Goal: Information Seeking & Learning: Compare options

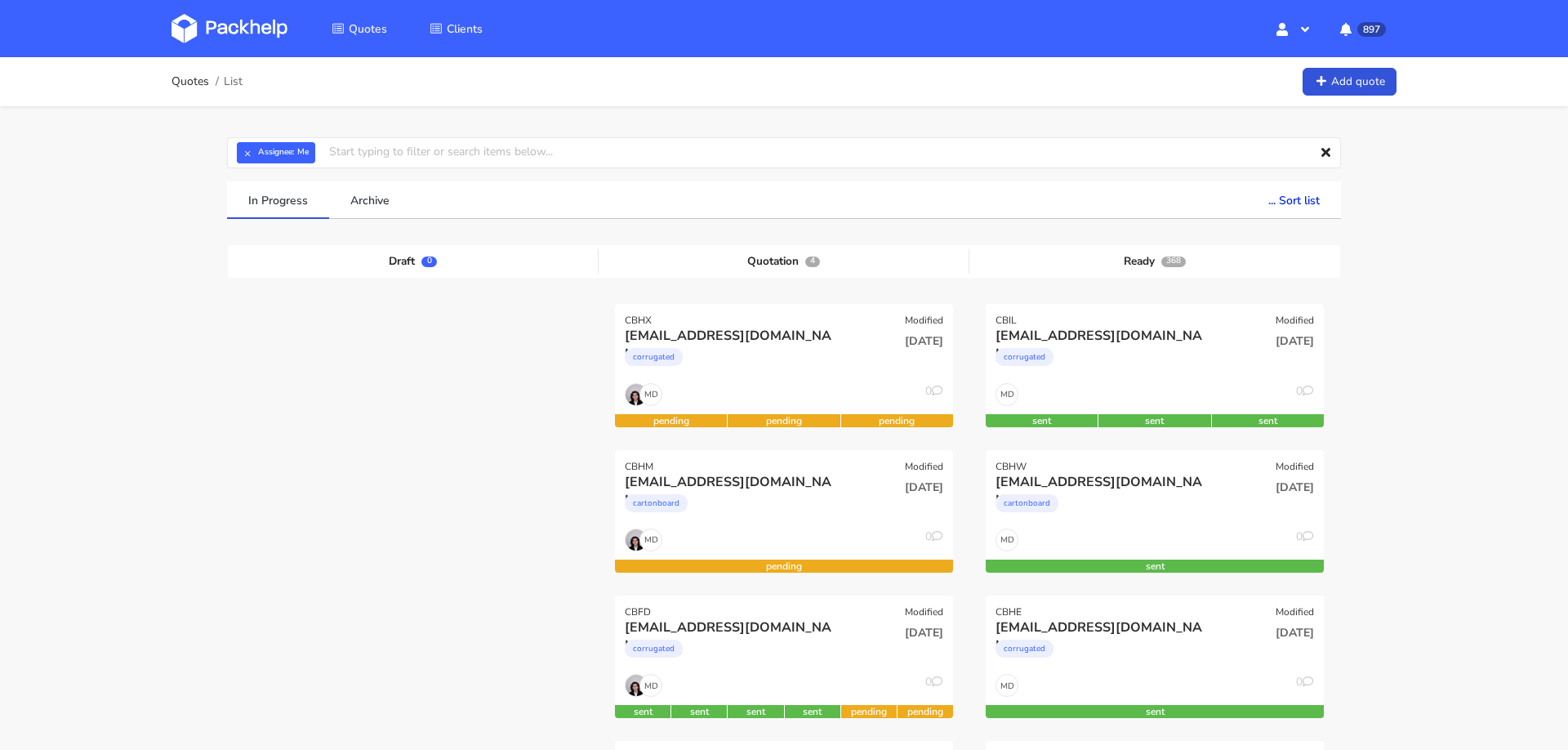
scroll to position [154, 0]
click at [381, 155] on input "text" at bounding box center [784, 153] width 1114 height 31
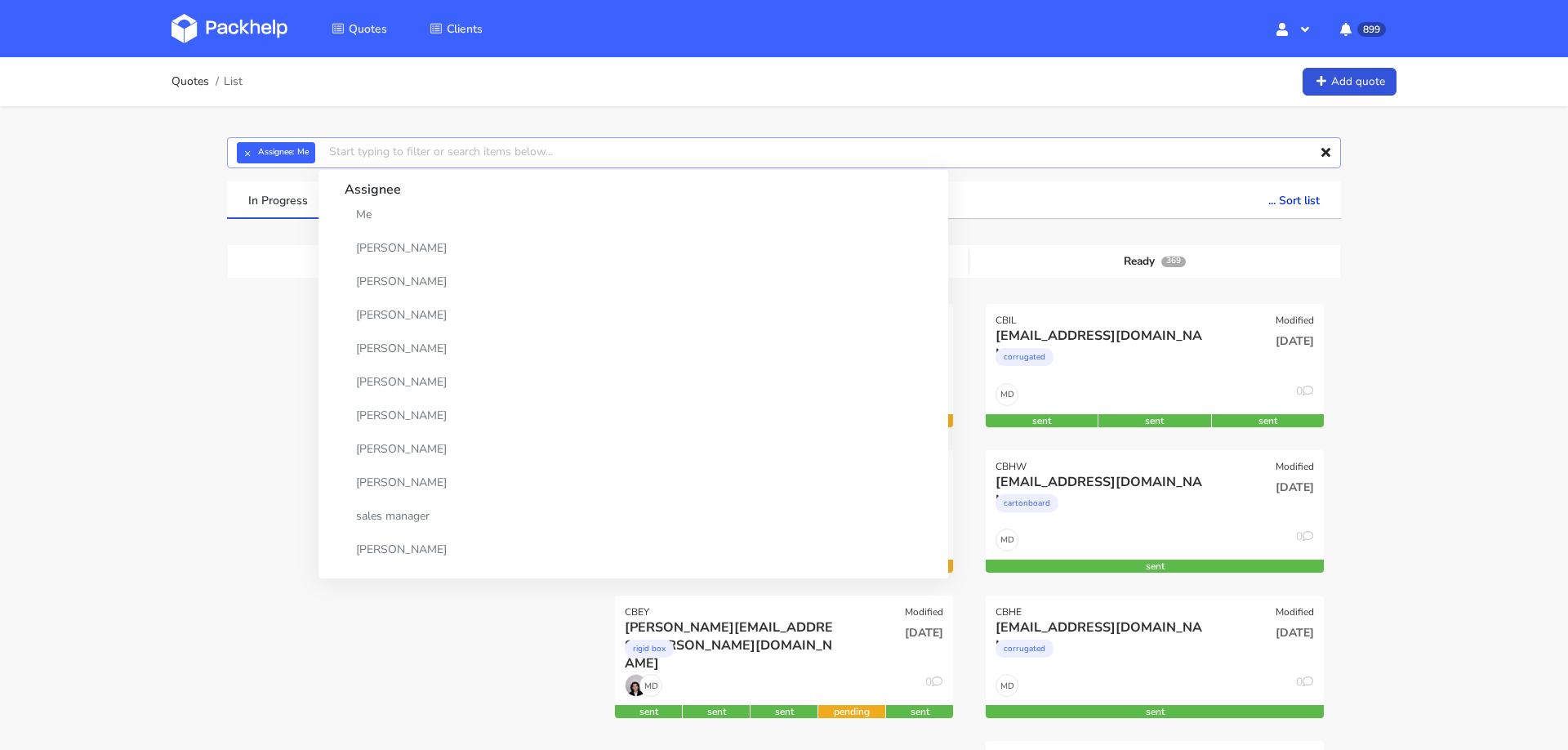
paste input "[PERSON_NAME][EMAIL_ADDRESS][DOMAIN_NAME]"
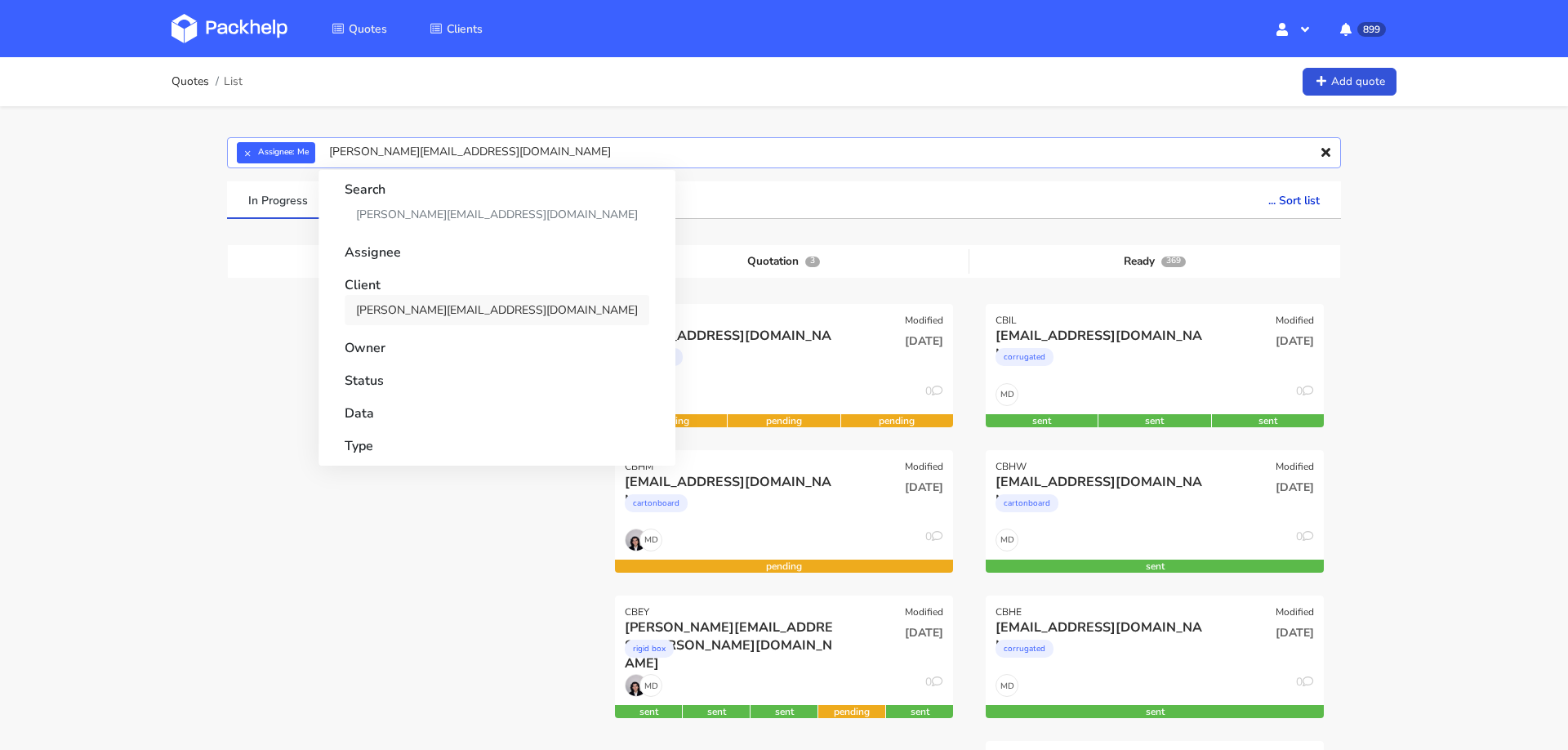
type input "[PERSON_NAME][EMAIL_ADDRESS][DOMAIN_NAME]"
click at [446, 308] on link "[PERSON_NAME][EMAIL_ADDRESS][DOMAIN_NAME]" at bounding box center [497, 310] width 305 height 30
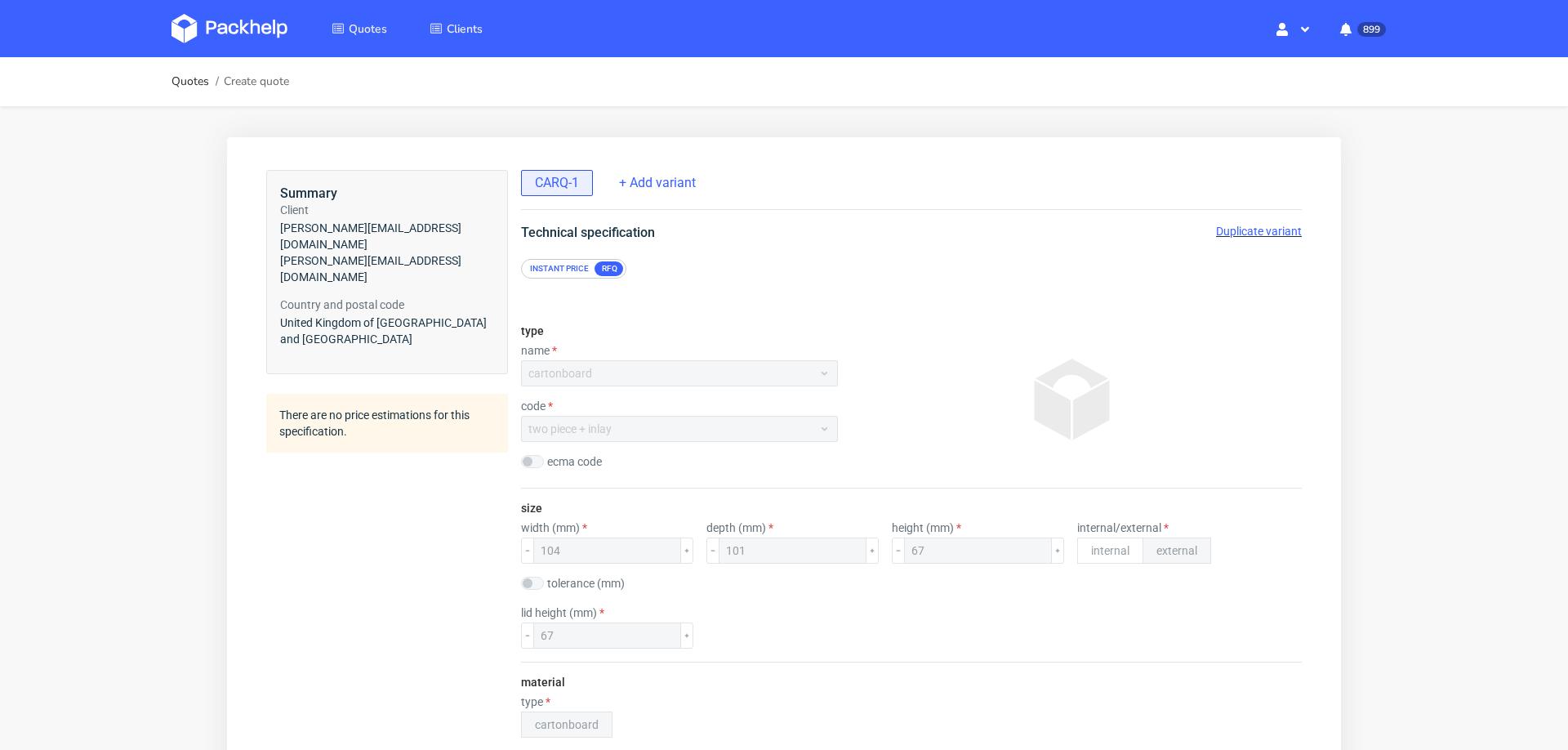
click at [1239, 225] on span "Duplicate variant" at bounding box center [1259, 231] width 85 height 13
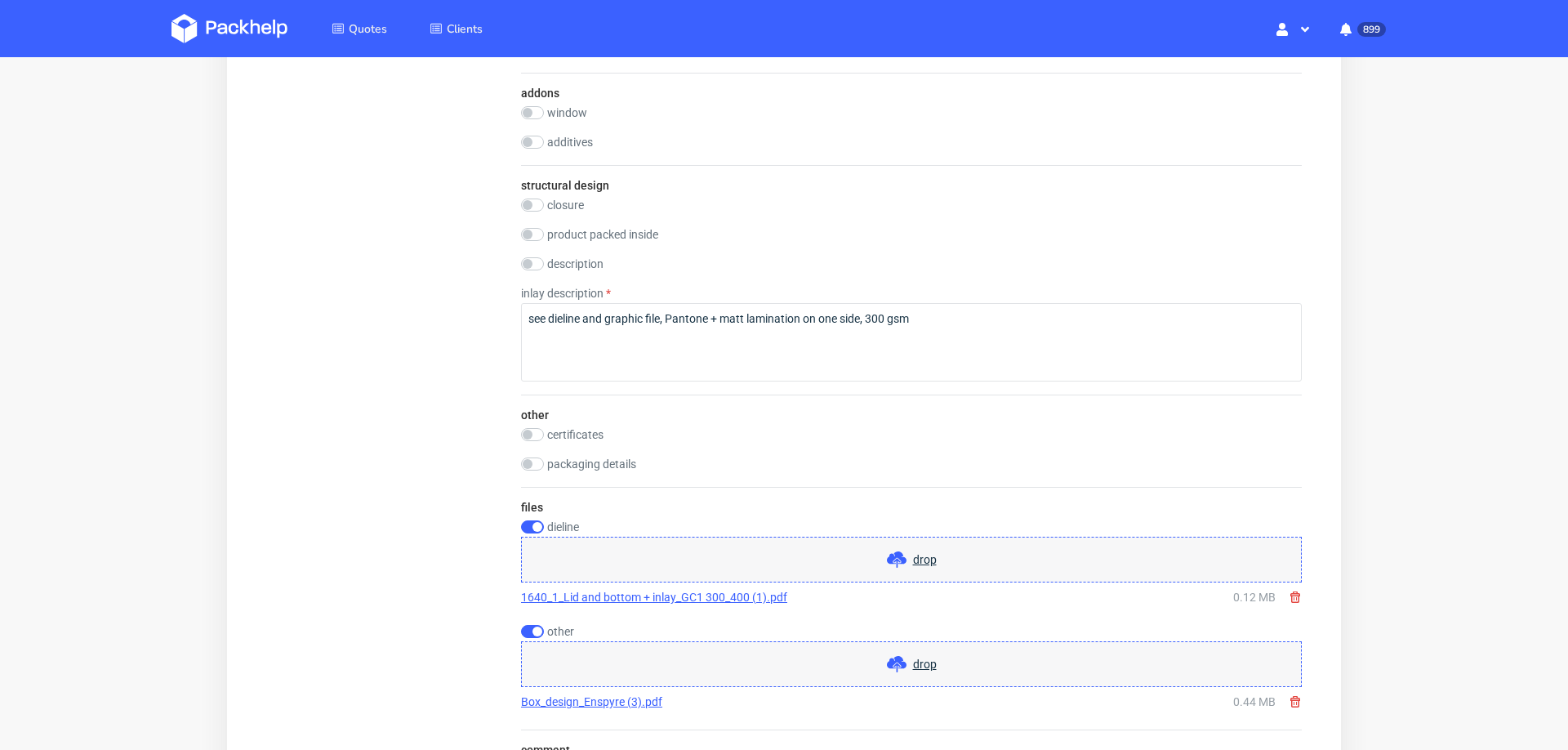
scroll to position [1655, 0]
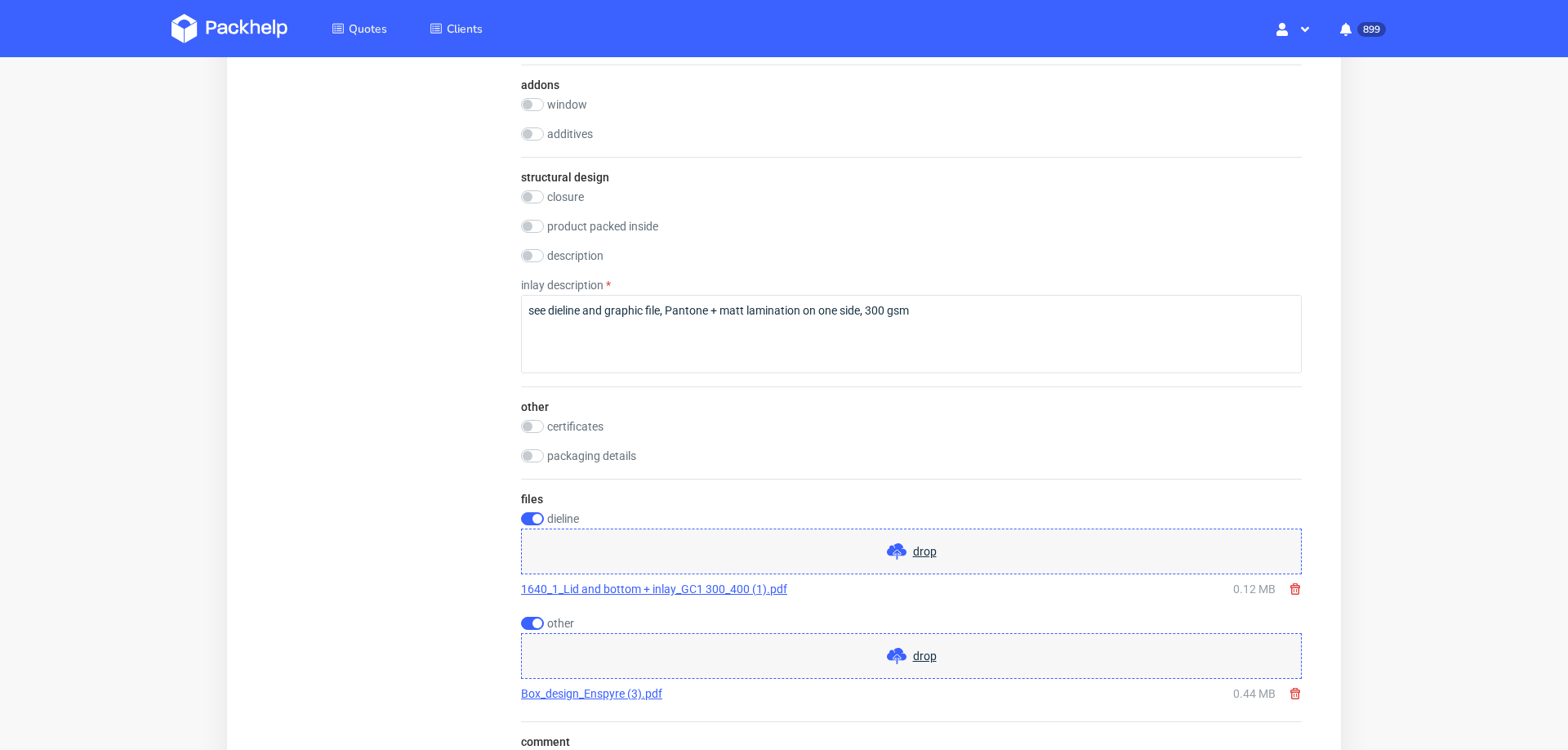
click at [913, 545] on span "drop" at bounding box center [925, 551] width 23 height 16
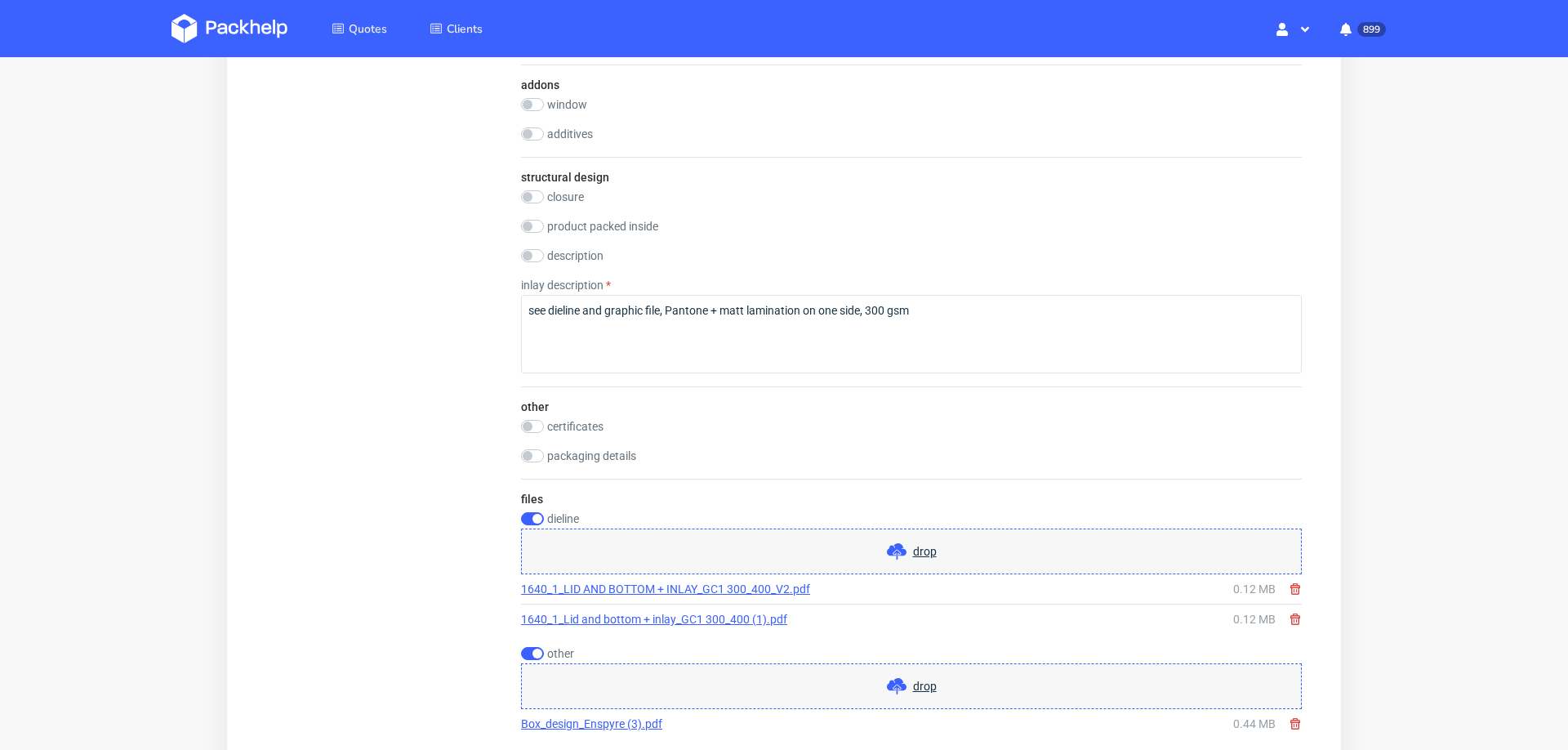
click at [1290, 613] on use at bounding box center [1295, 619] width 10 height 12
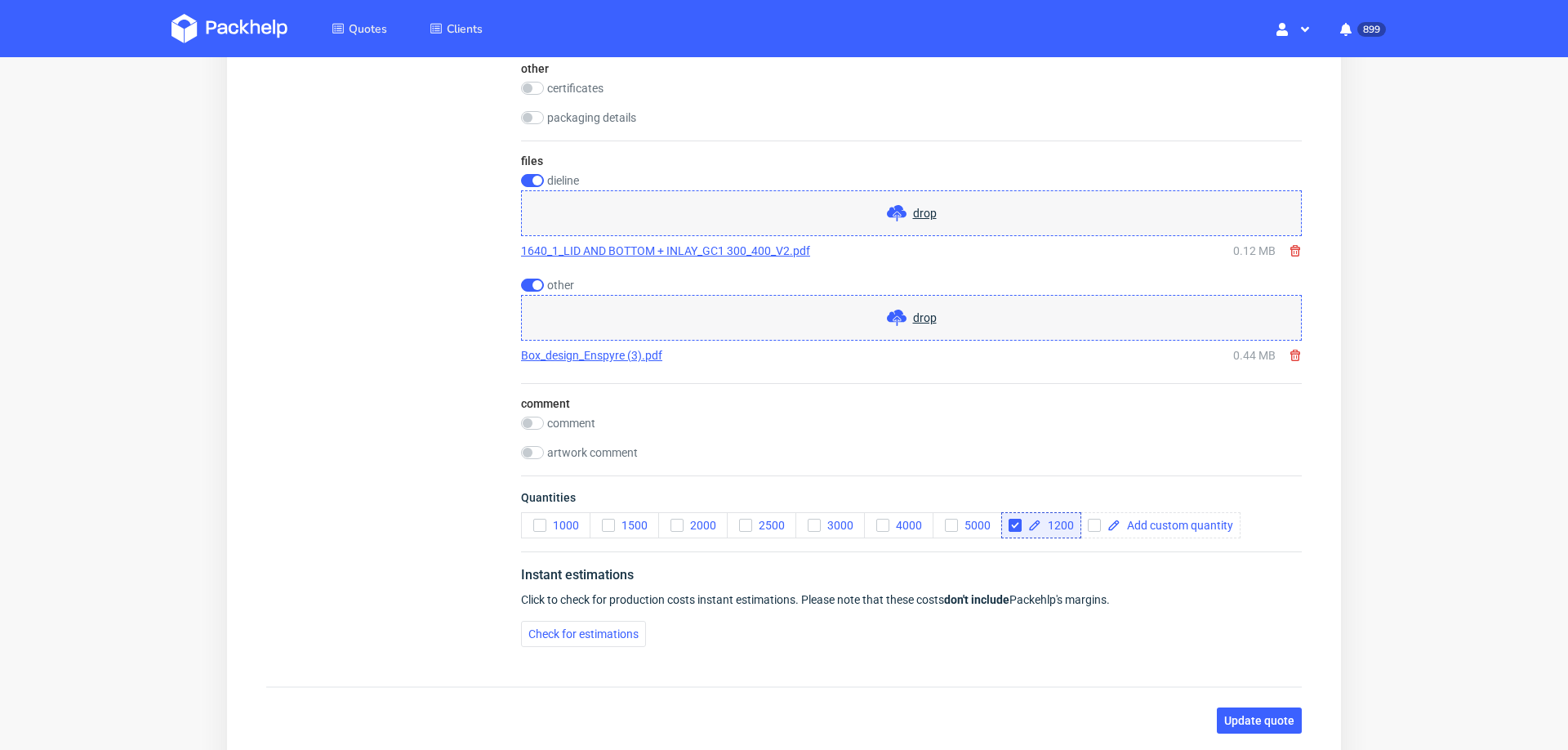
scroll to position [2105, 0]
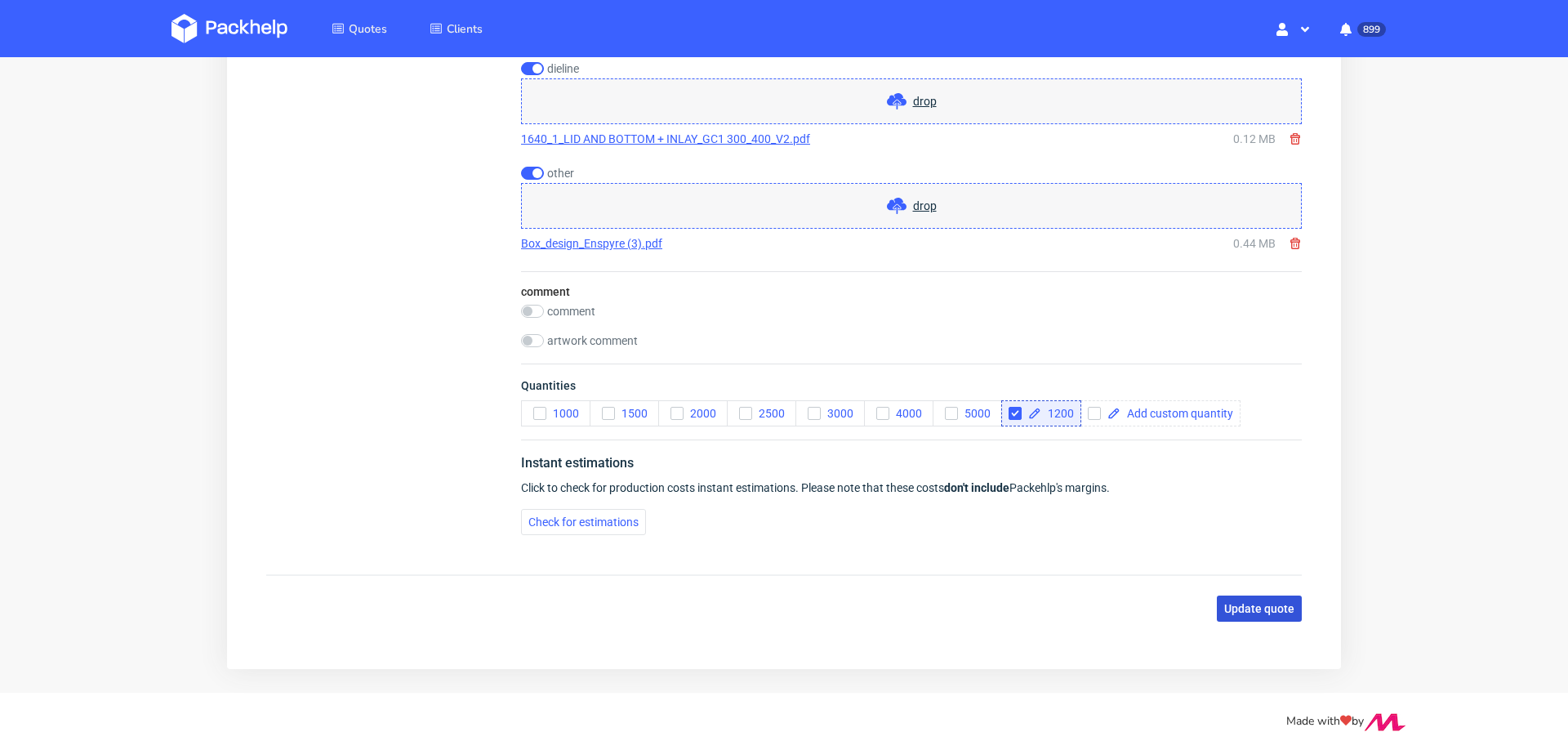
click at [1248, 596] on button "Update quote" at bounding box center [1258, 608] width 85 height 26
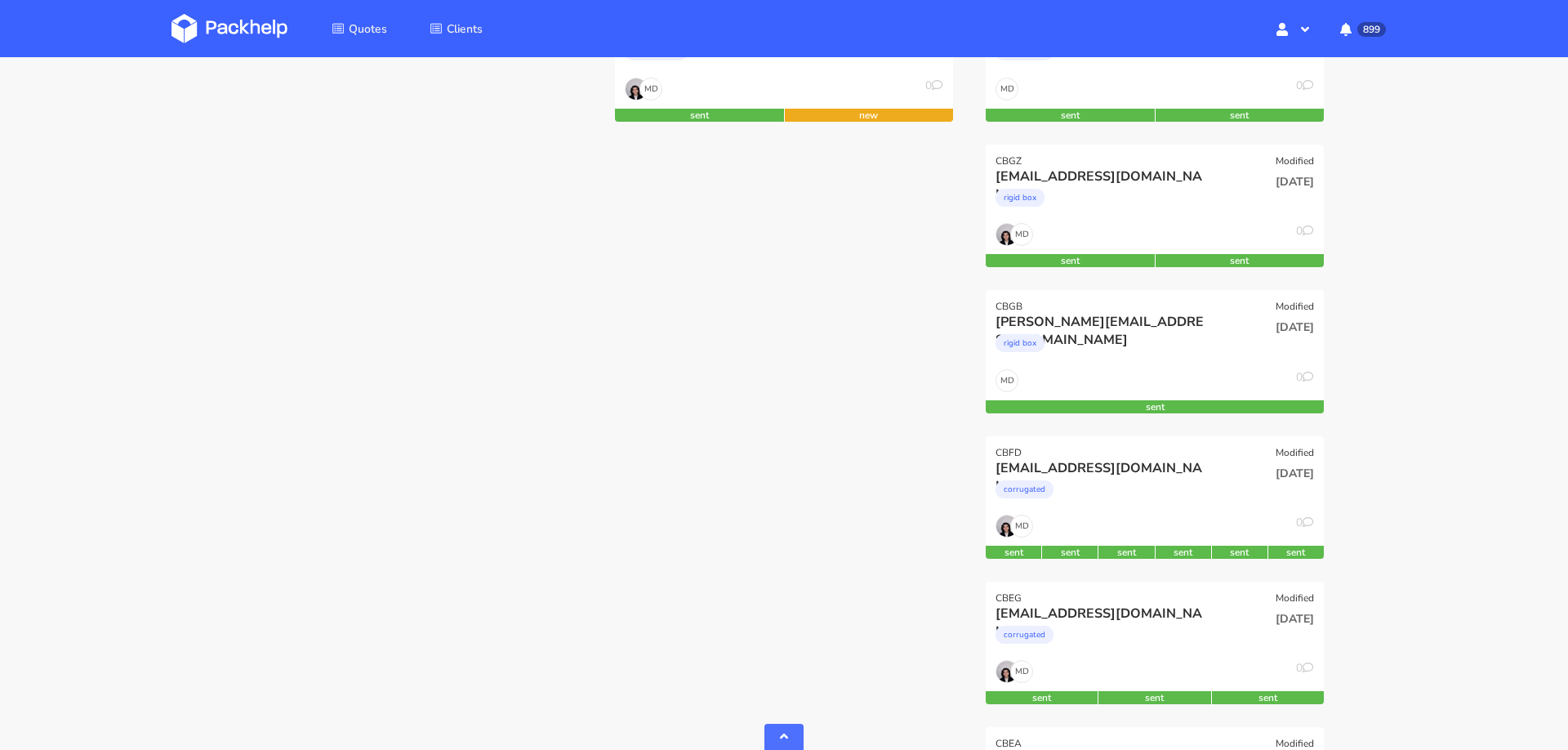
scroll to position [743, 0]
click at [1165, 463] on div "[EMAIL_ADDRESS][DOMAIN_NAME]" at bounding box center [1103, 467] width 216 height 18
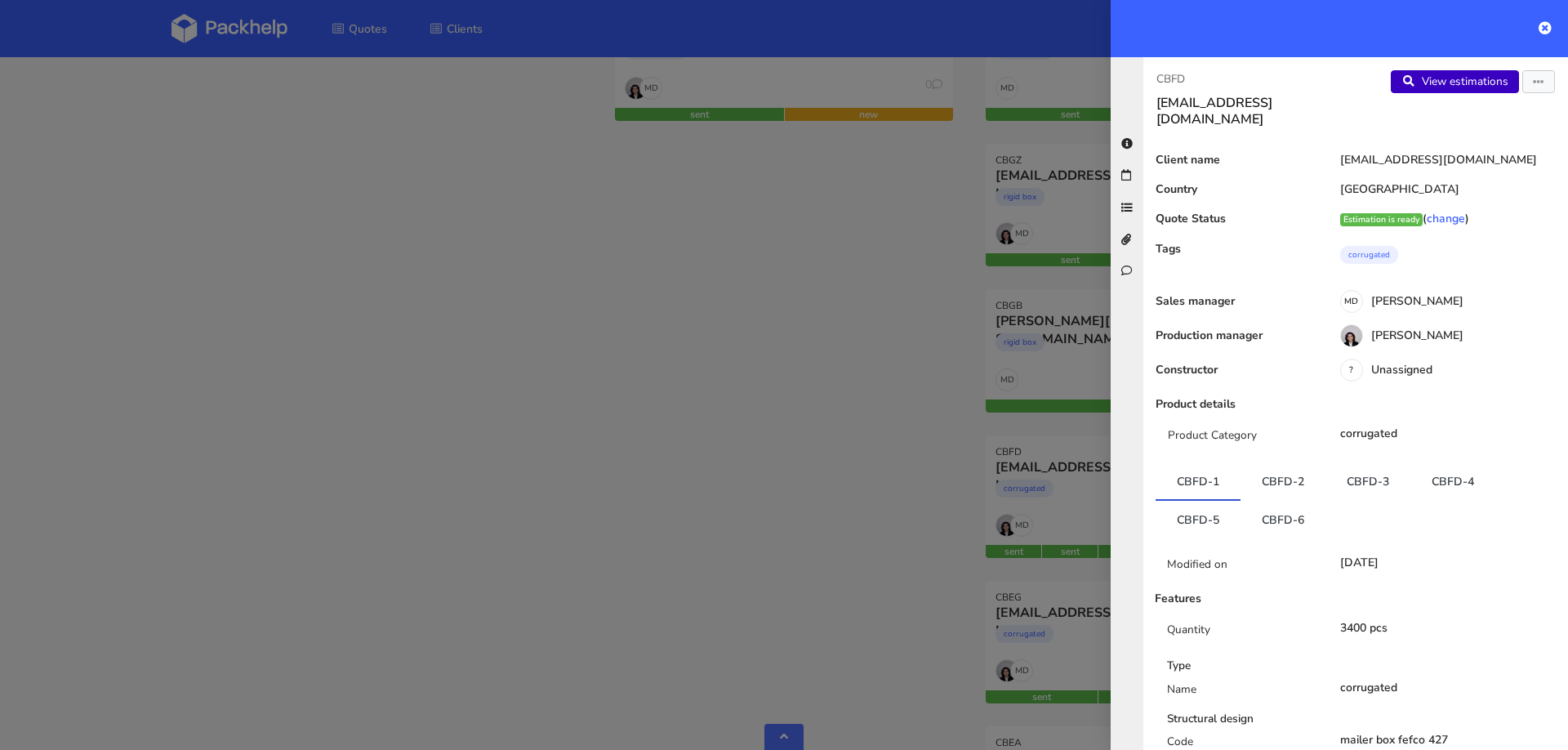
click at [1422, 80] on link "View estimations" at bounding box center [1454, 81] width 128 height 23
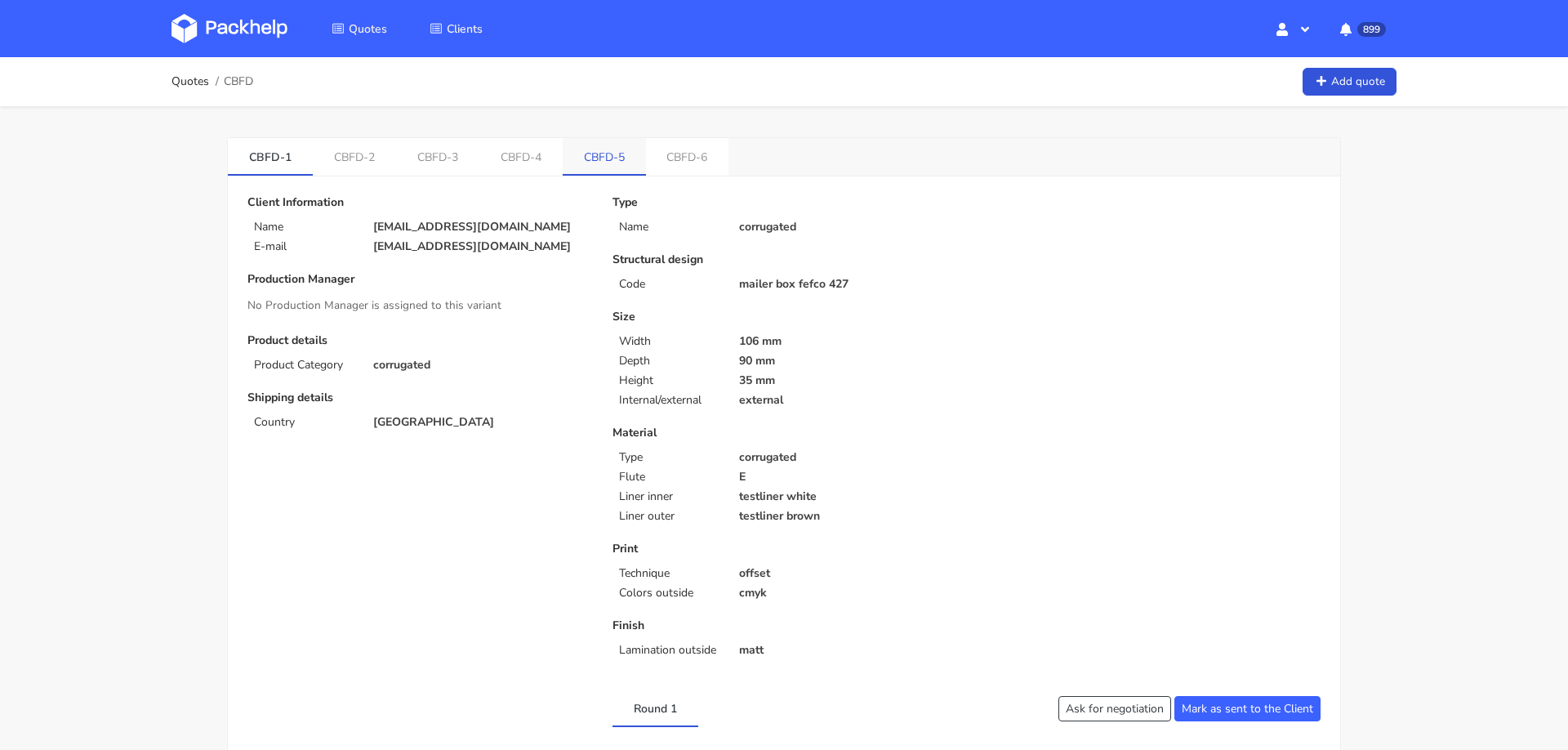
click at [598, 153] on link "CBFD-5" at bounding box center [604, 156] width 83 height 36
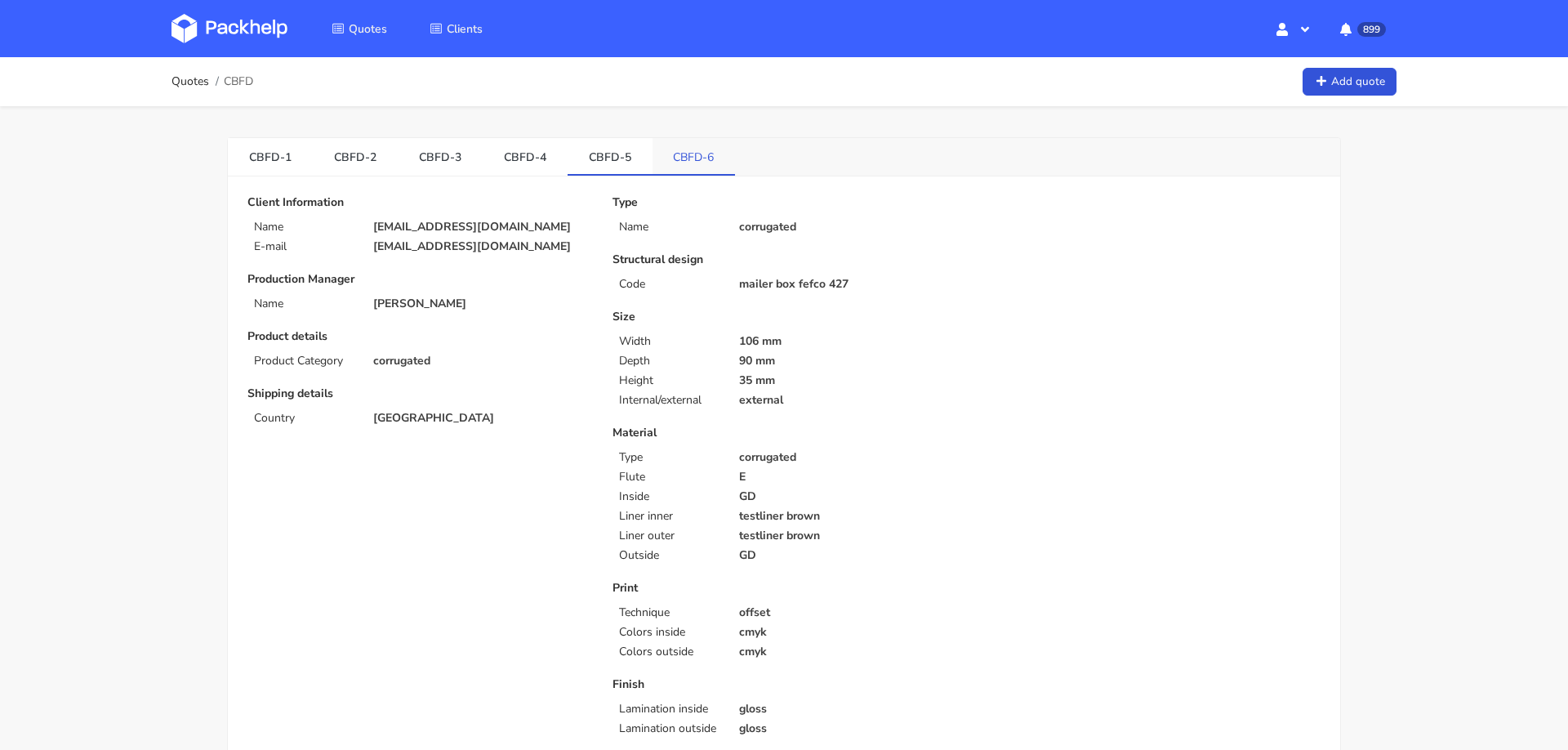
click at [652, 153] on link "CBFD-6" at bounding box center [694, 156] width 83 height 36
click at [611, 158] on link "CBFD-5" at bounding box center [610, 156] width 85 height 36
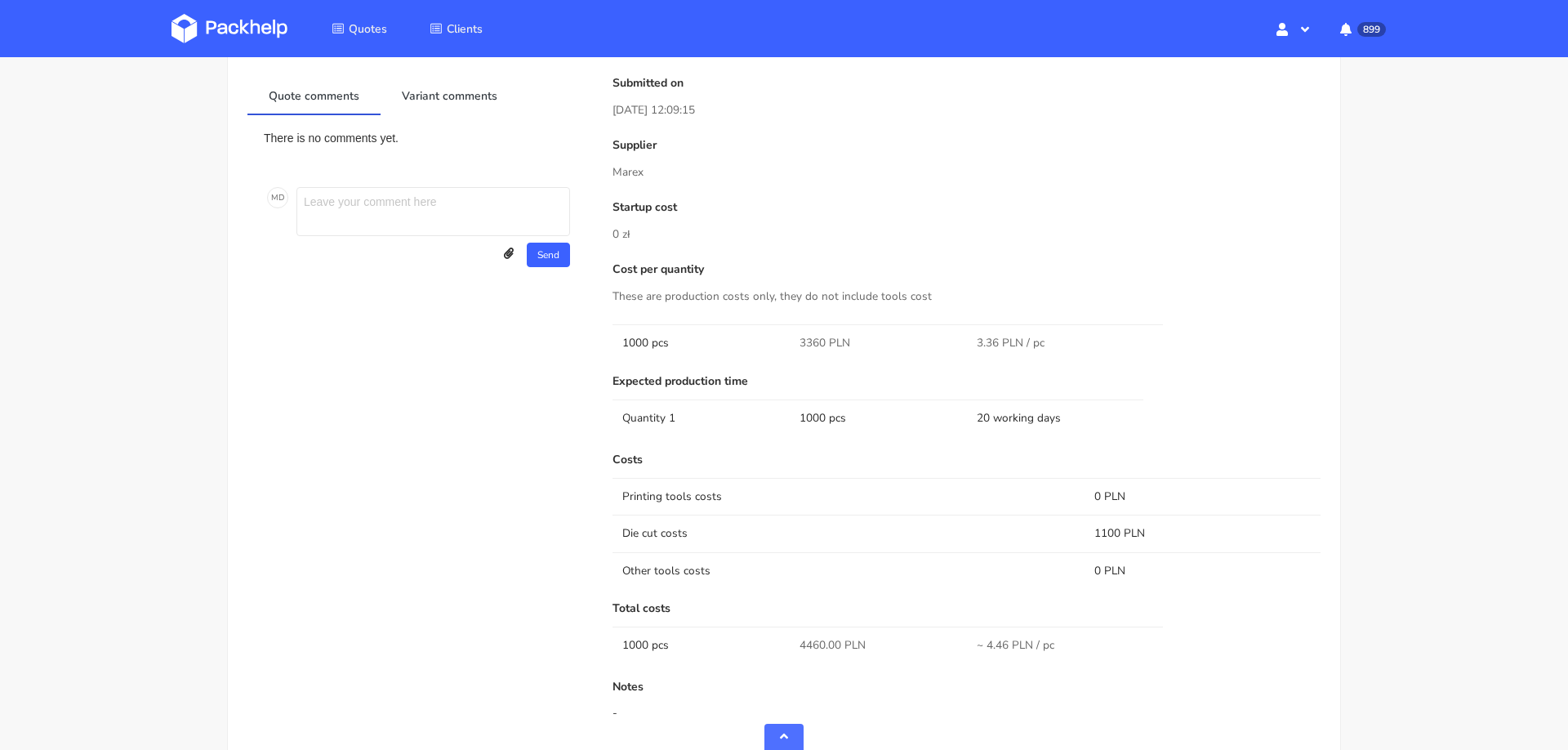
scroll to position [919, 0]
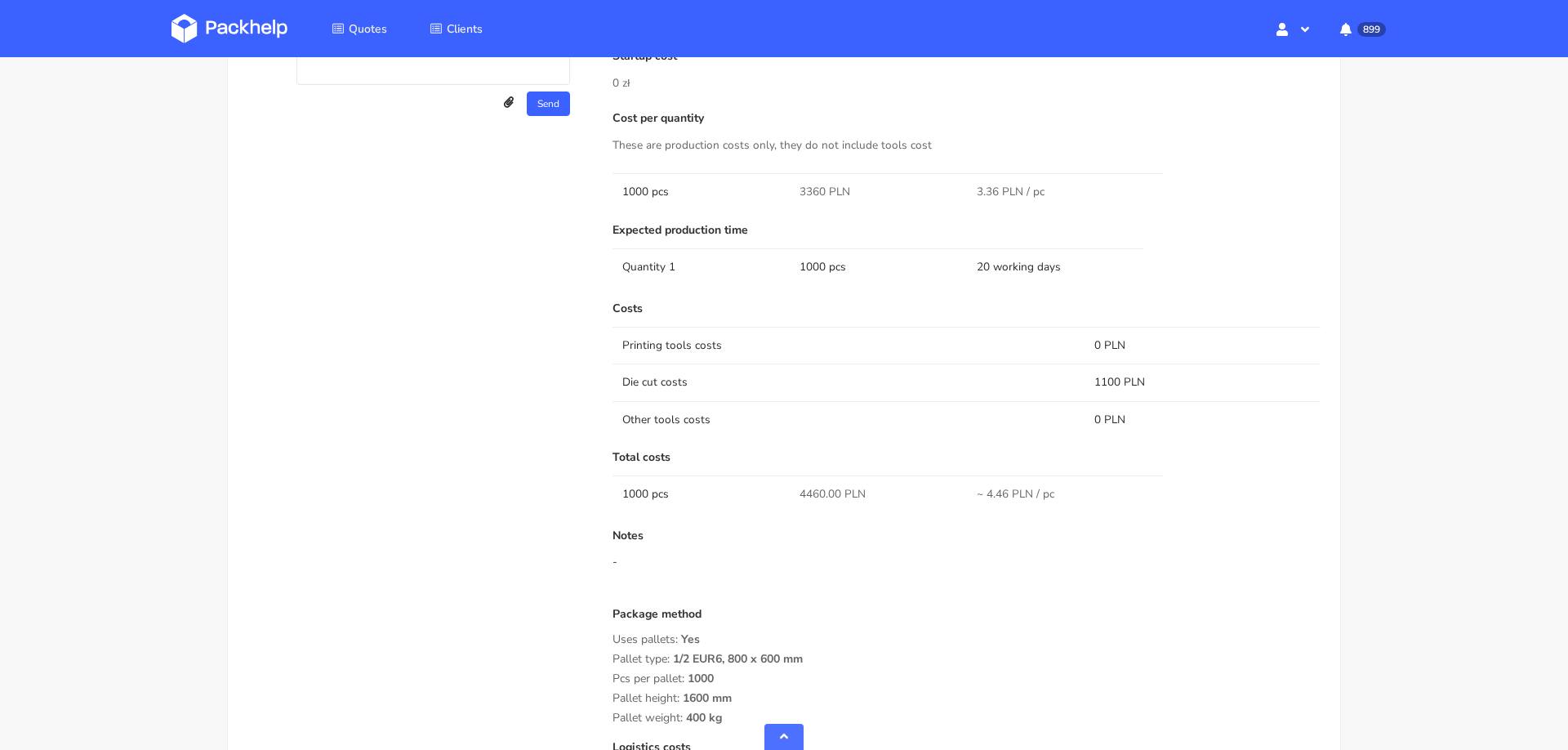
click at [818, 486] on span "4460.00 PLN" at bounding box center [832, 494] width 66 height 16
copy span "4460.00"
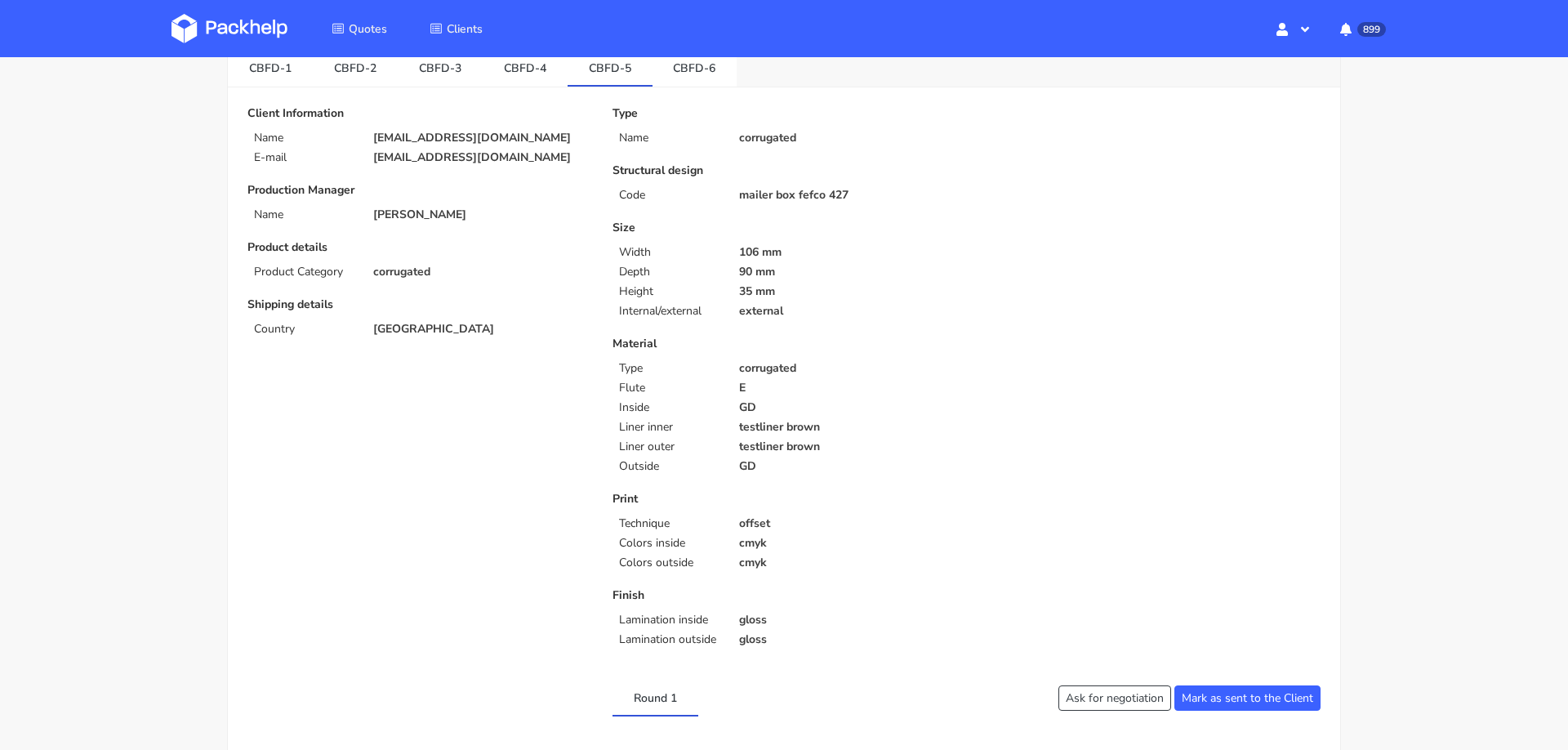
scroll to position [0, 0]
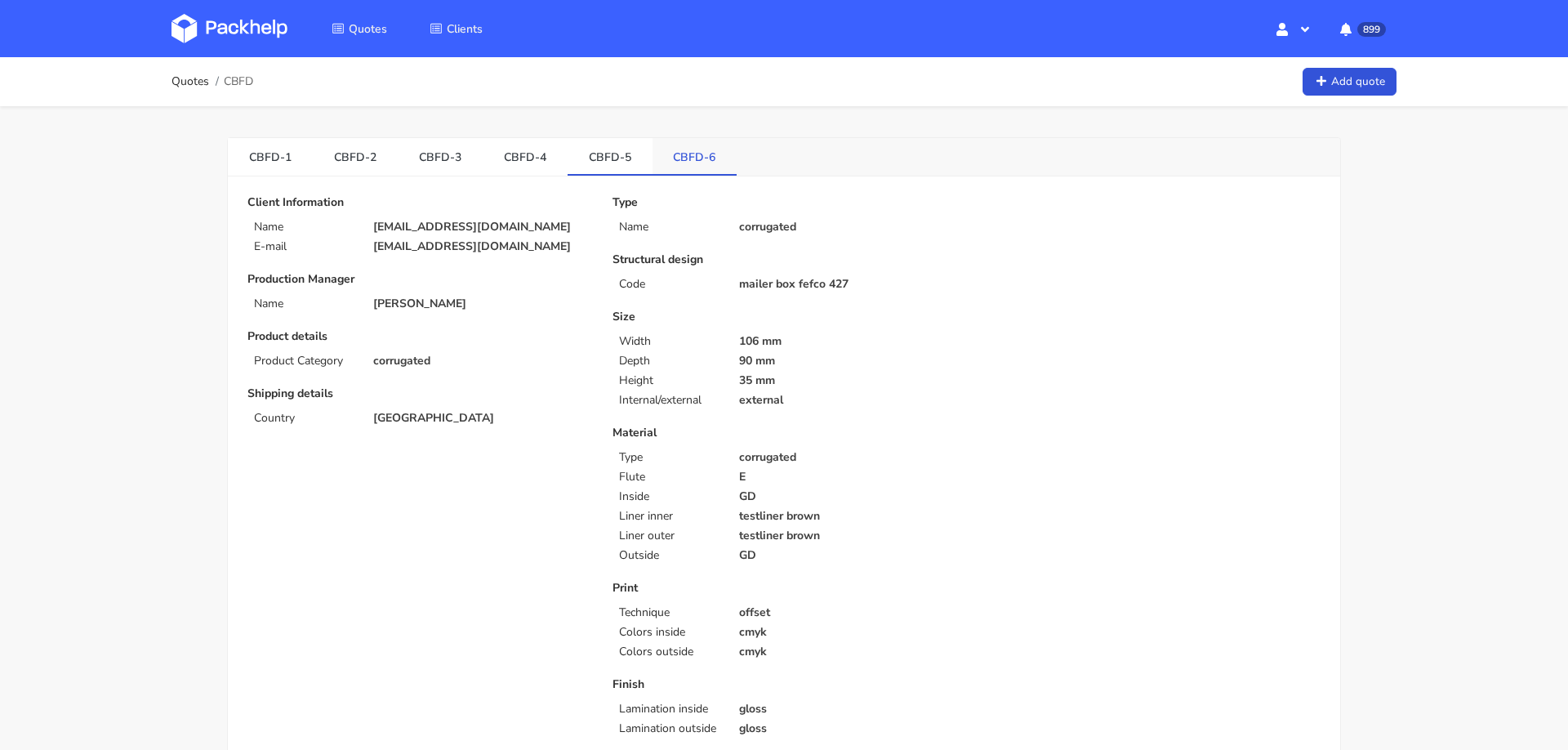
click at [680, 158] on link "CBFD-6" at bounding box center [694, 156] width 85 height 36
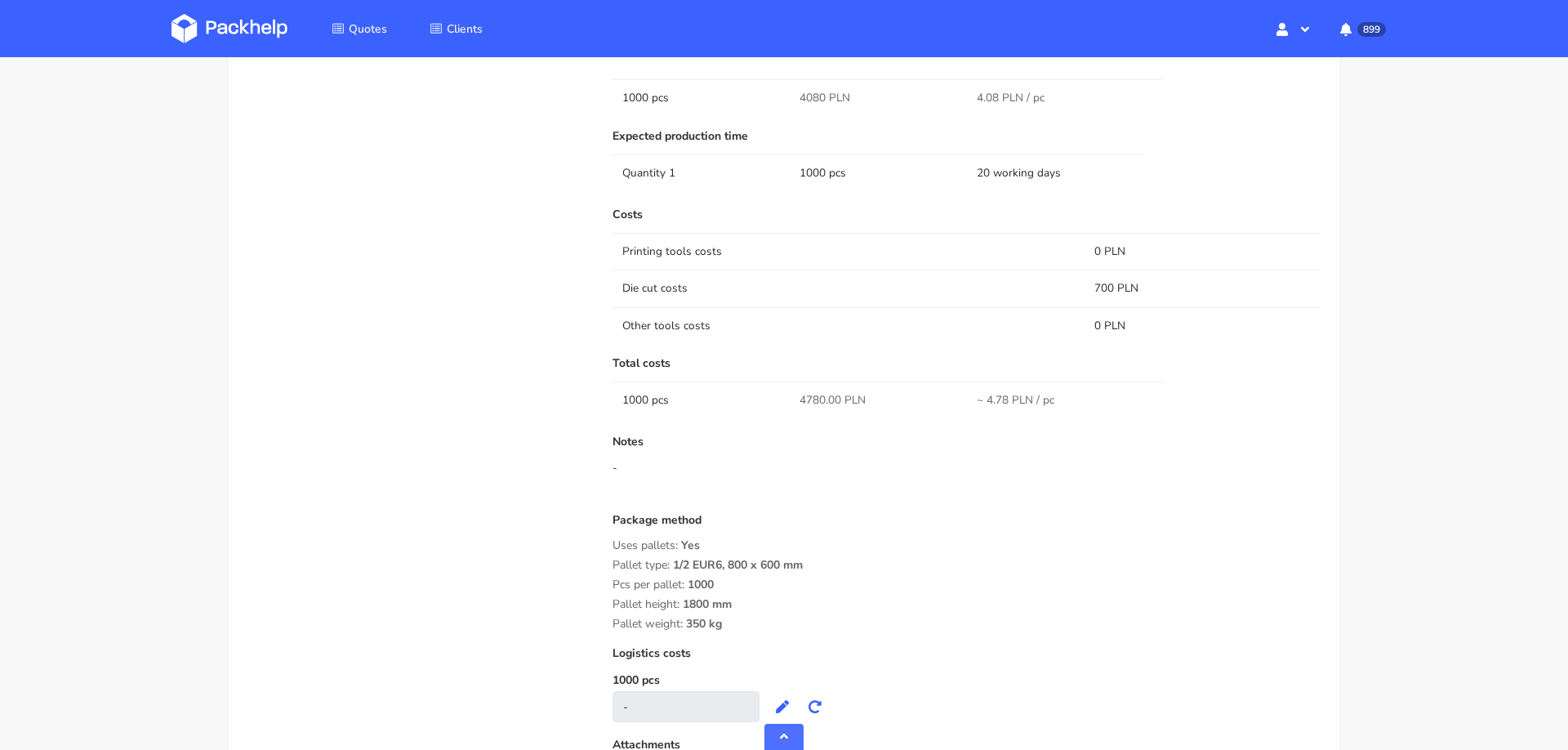
scroll to position [1115, 0]
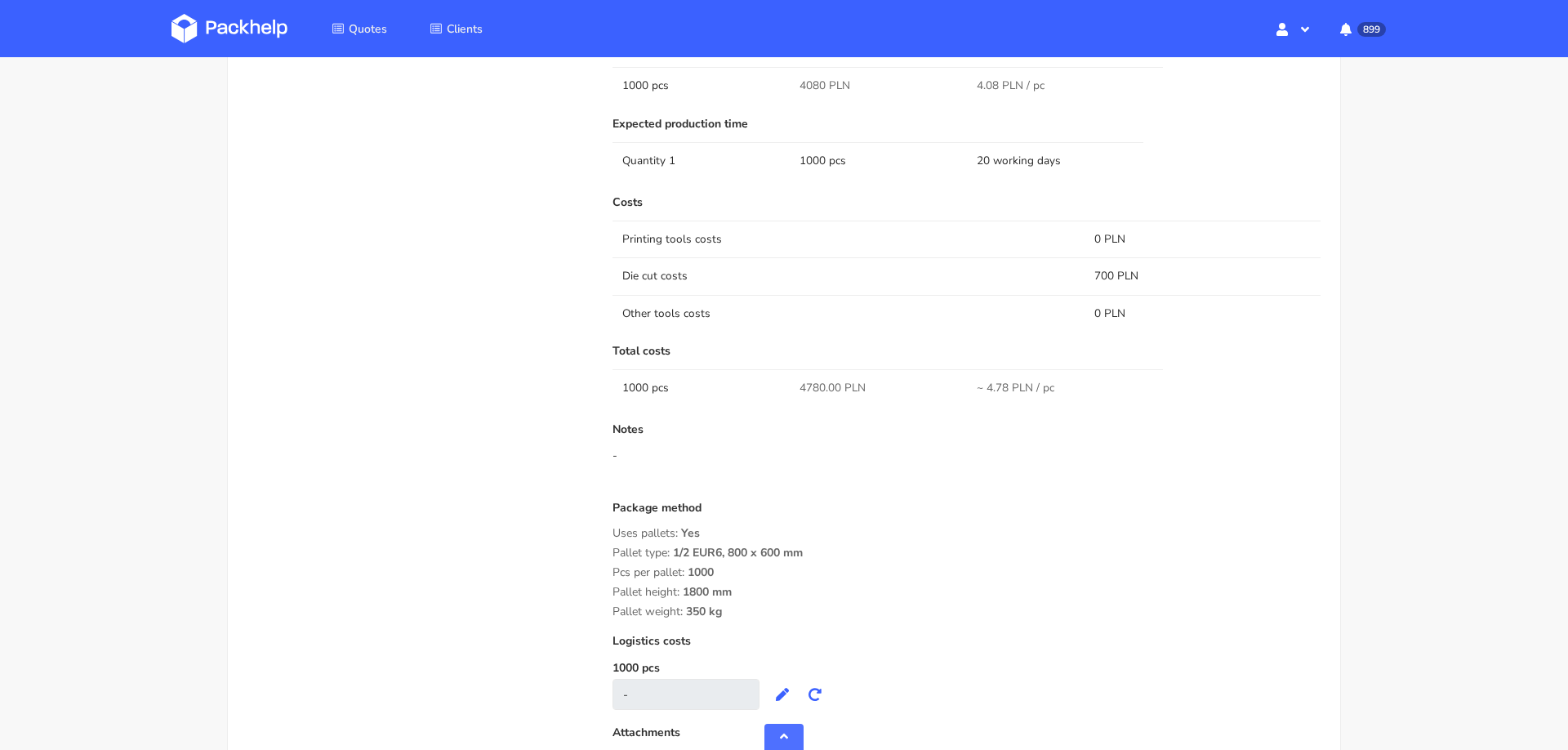
click at [806, 385] on span "4780.00 PLN" at bounding box center [832, 387] width 66 height 16
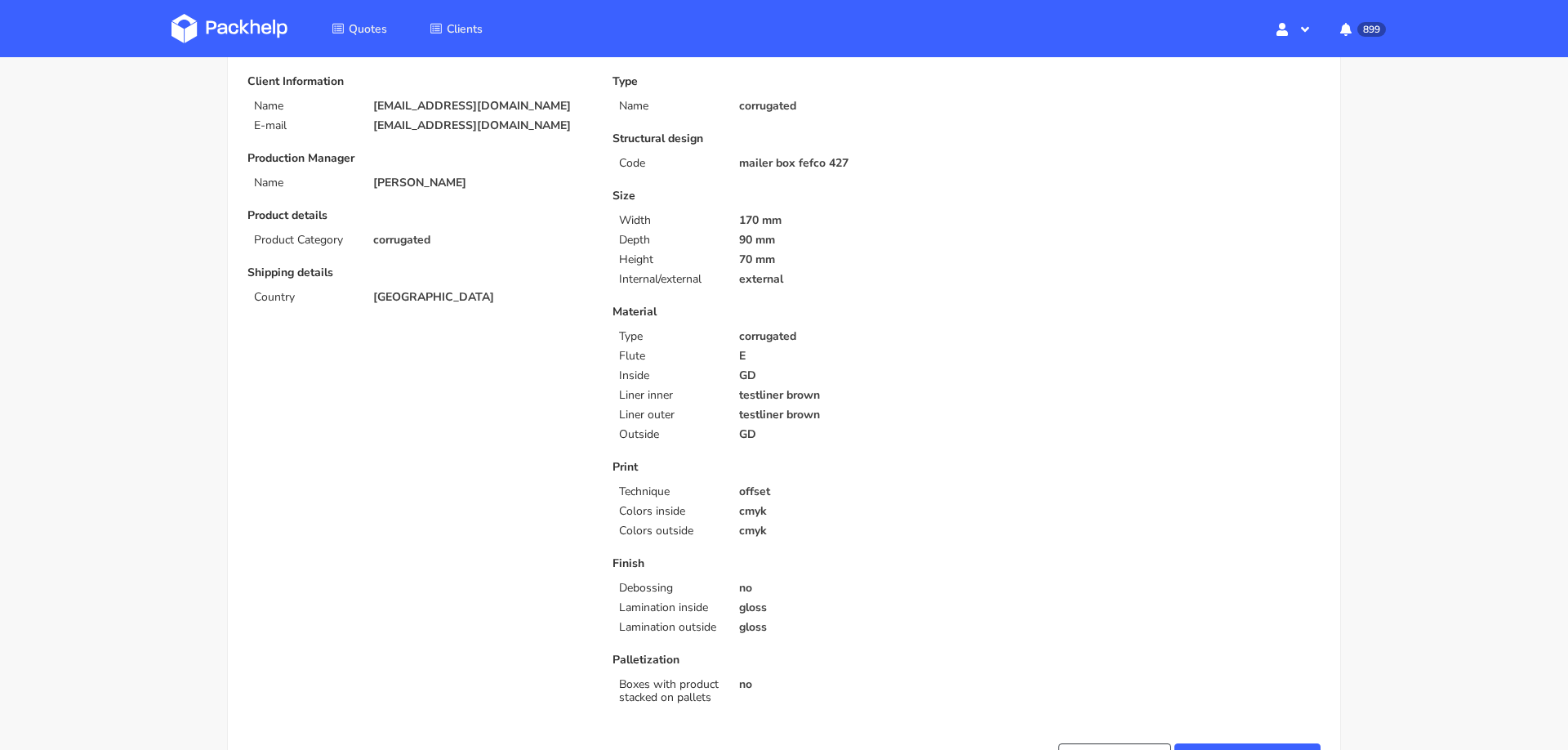
scroll to position [0, 0]
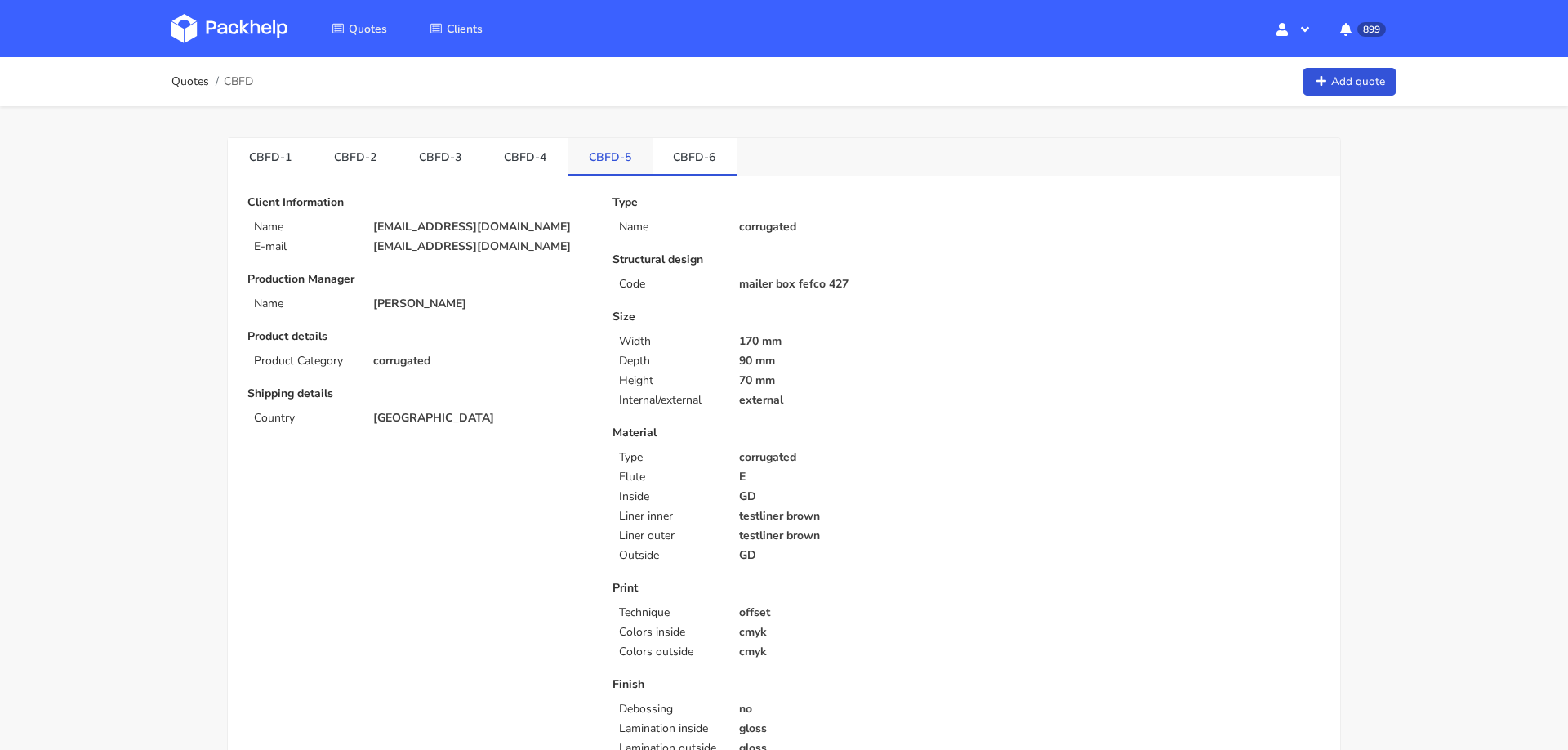
click at [596, 157] on link "CBFD-5" at bounding box center [610, 156] width 85 height 36
click at [533, 159] on link "CBFD-4" at bounding box center [524, 156] width 85 height 36
click at [699, 158] on link "CBFD-6" at bounding box center [694, 156] width 85 height 36
click at [302, 166] on link "CBFD-1" at bounding box center [270, 156] width 85 height 36
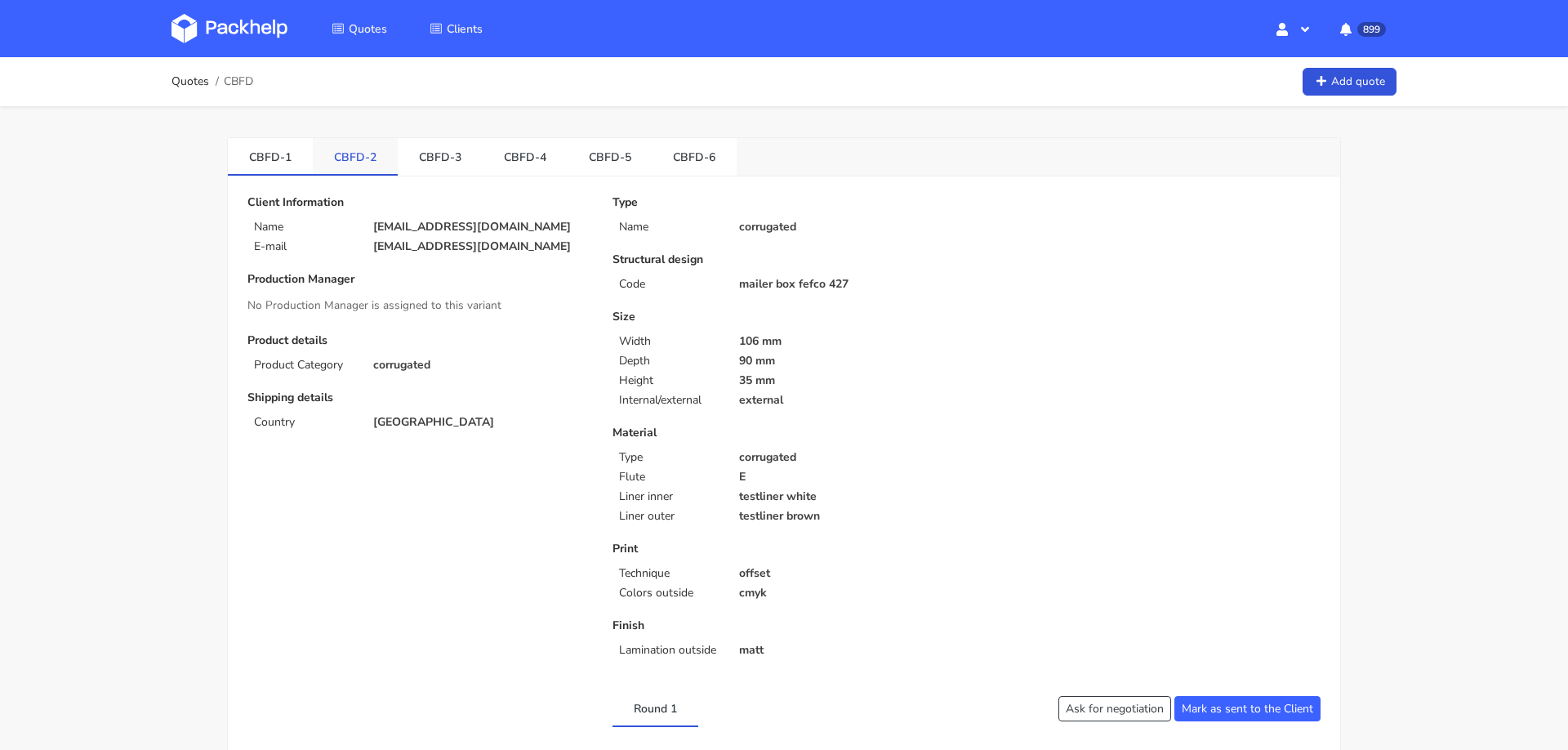
click at [346, 159] on link "CBFD-2" at bounding box center [354, 156] width 85 height 36
click at [427, 173] on link "CBFD-3" at bounding box center [440, 156] width 85 height 36
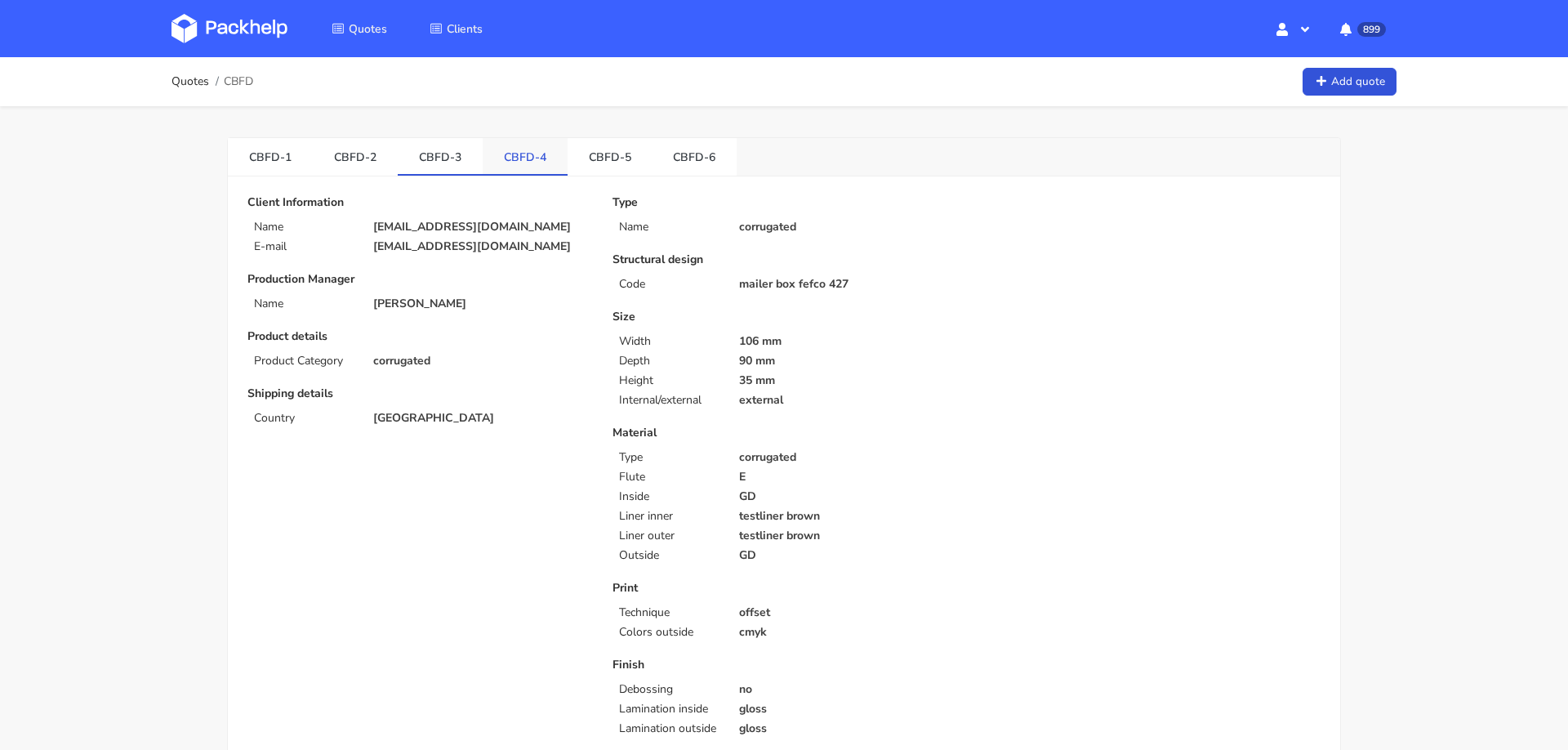
click at [515, 159] on link "CBFD-4" at bounding box center [524, 156] width 85 height 36
click at [591, 162] on link "CBFD-5" at bounding box center [610, 156] width 85 height 36
click at [443, 159] on link "CBFD-3" at bounding box center [440, 156] width 85 height 36
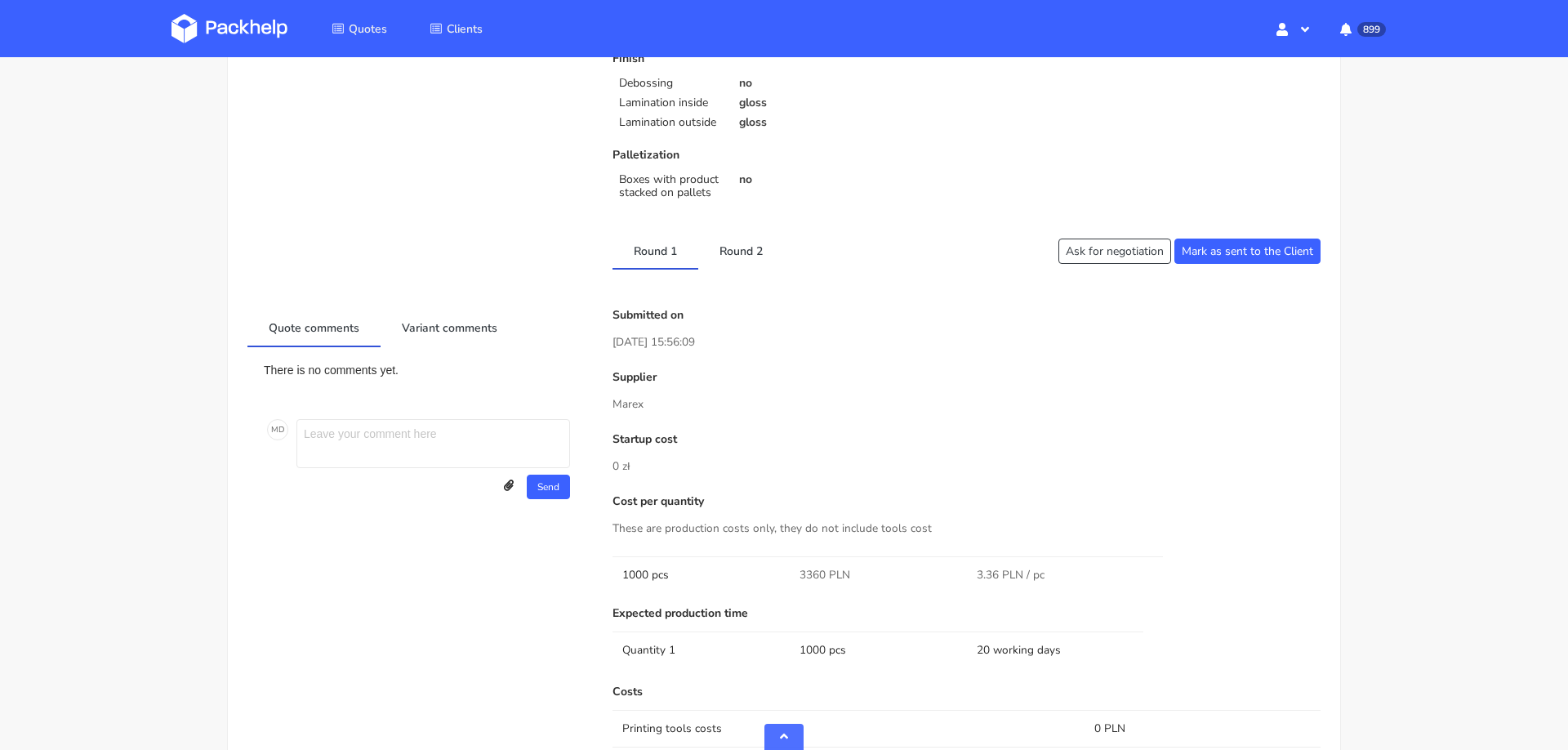
scroll to position [608, 0]
click at [745, 242] on link "Round 2" at bounding box center [740, 247] width 85 height 36
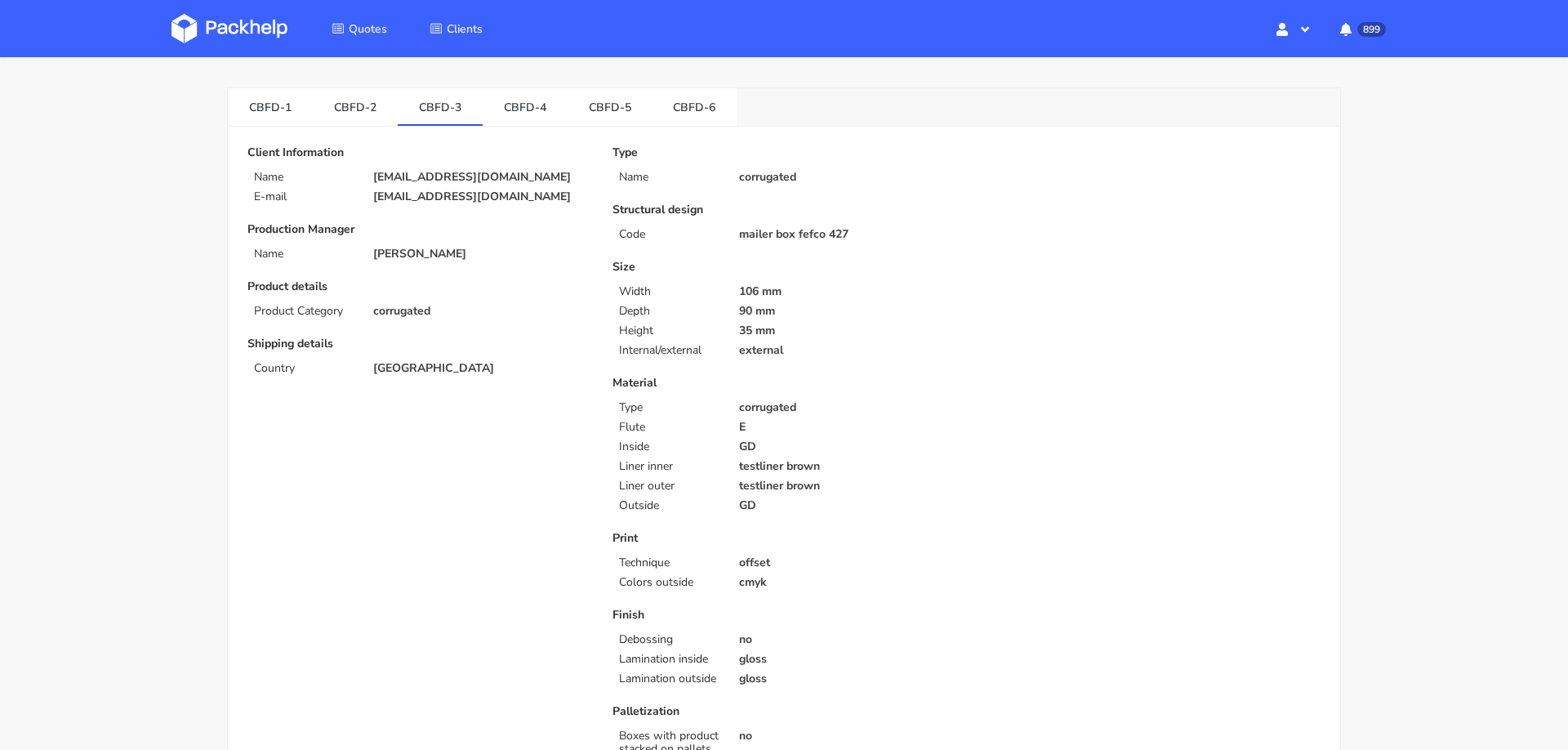
scroll to position [49, 0]
click at [864, 354] on p "external" at bounding box center [847, 351] width 216 height 13
click at [605, 104] on link "CBFD-5" at bounding box center [610, 106] width 85 height 36
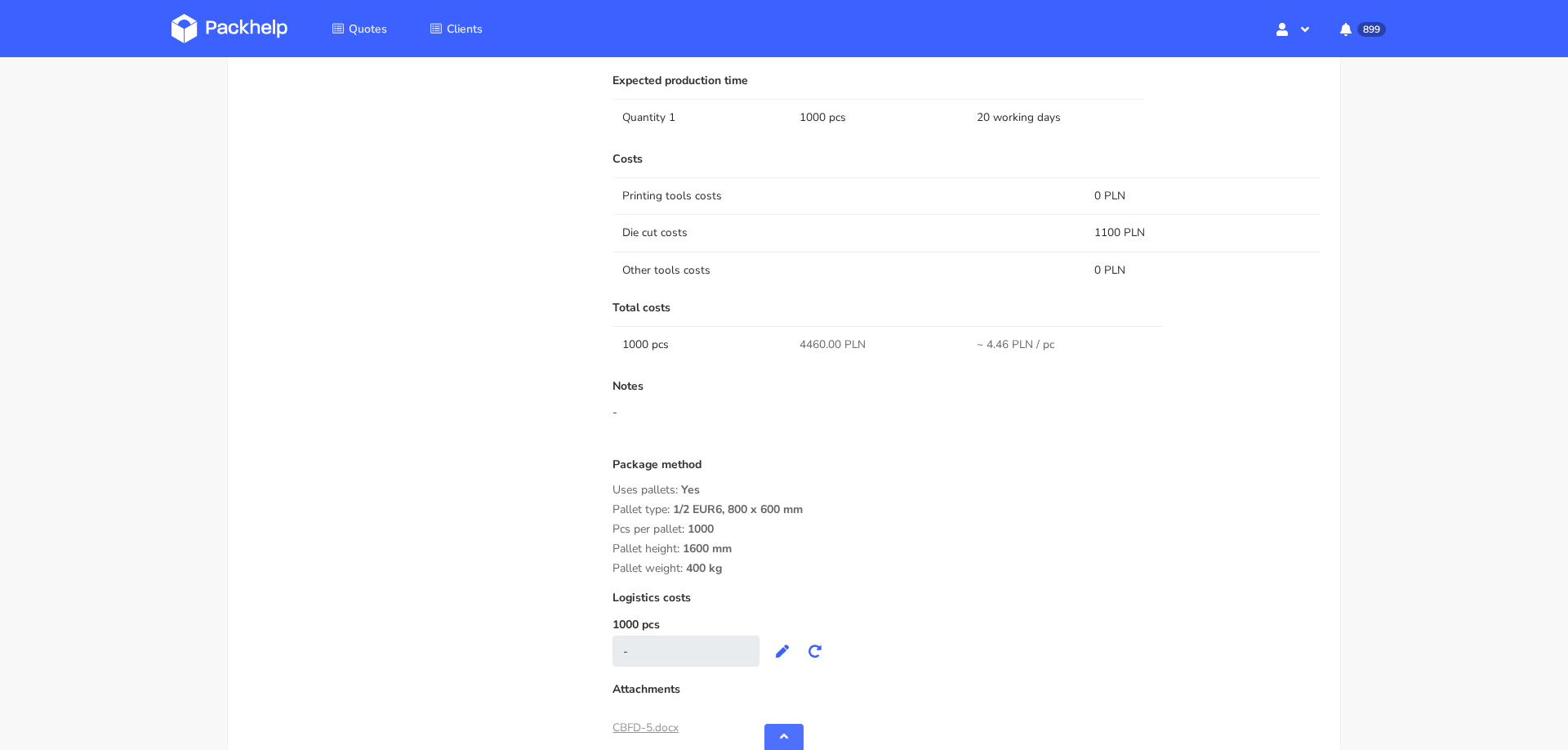
scroll to position [1084, 0]
